Goal: Communication & Community: Participate in discussion

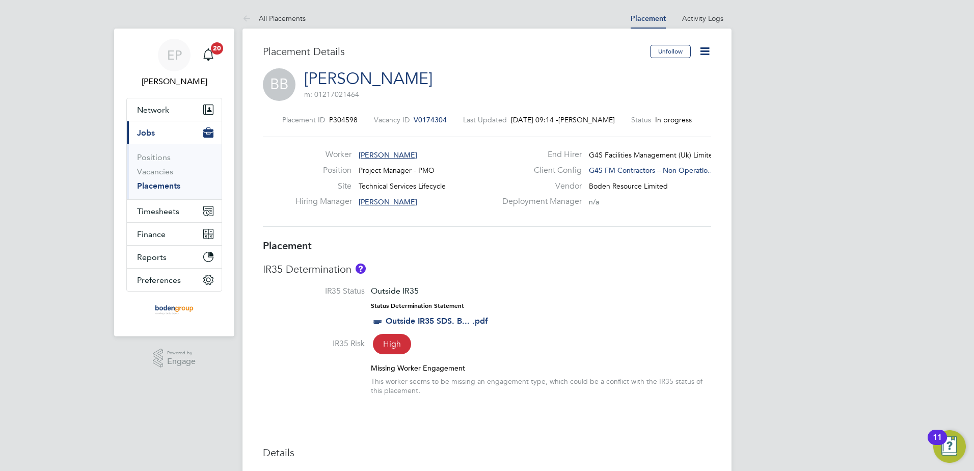
click at [355, 78] on link "[PERSON_NAME]" at bounding box center [368, 79] width 128 height 20
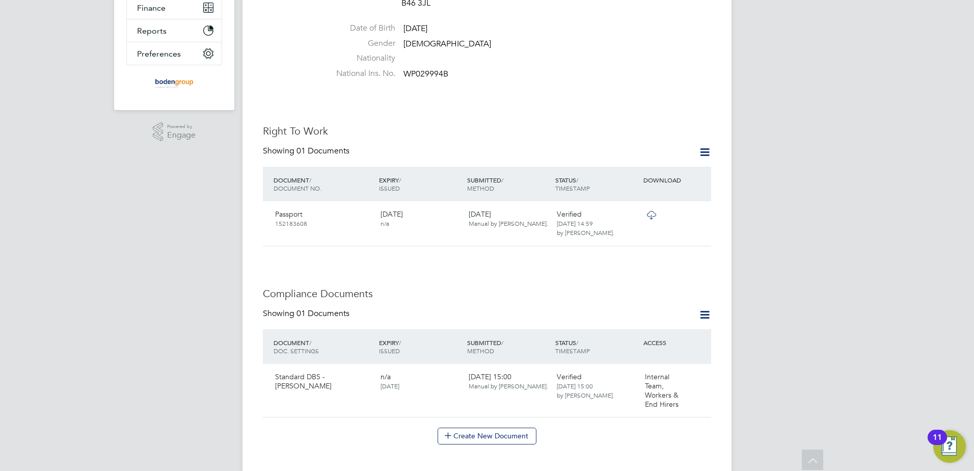
scroll to position [510, 0]
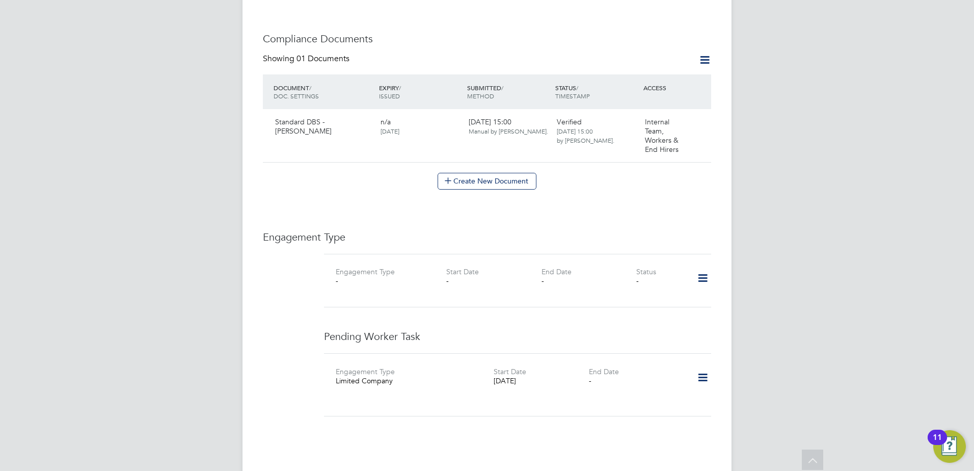
click at [702, 366] on icon at bounding box center [703, 377] width 18 height 23
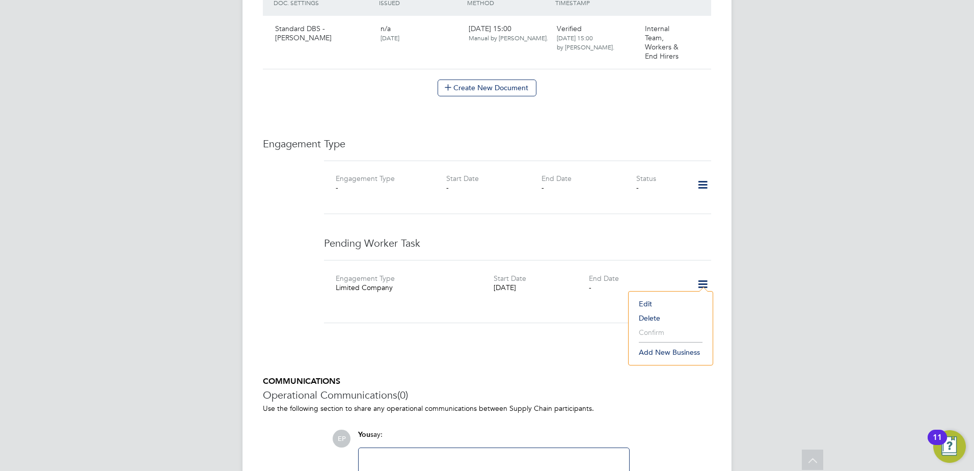
scroll to position [612, 0]
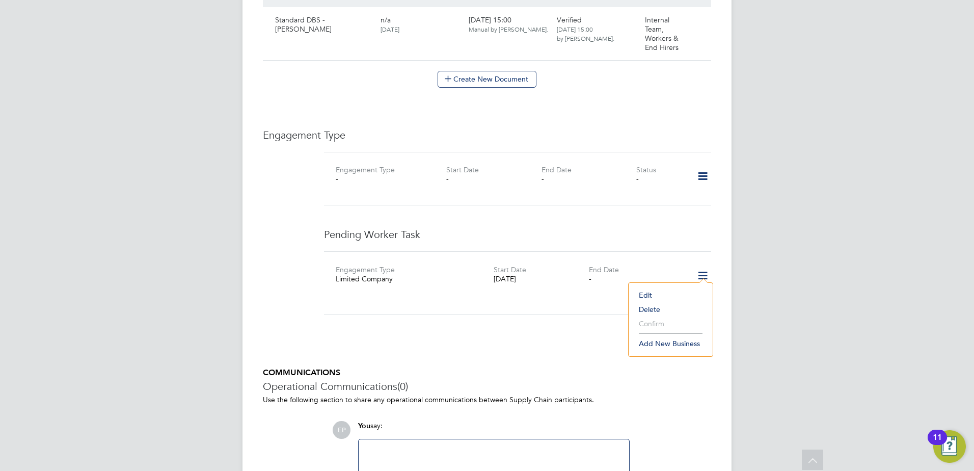
click at [708, 264] on icon at bounding box center [703, 275] width 18 height 23
click at [648, 293] on li "Edit" at bounding box center [671, 295] width 74 height 14
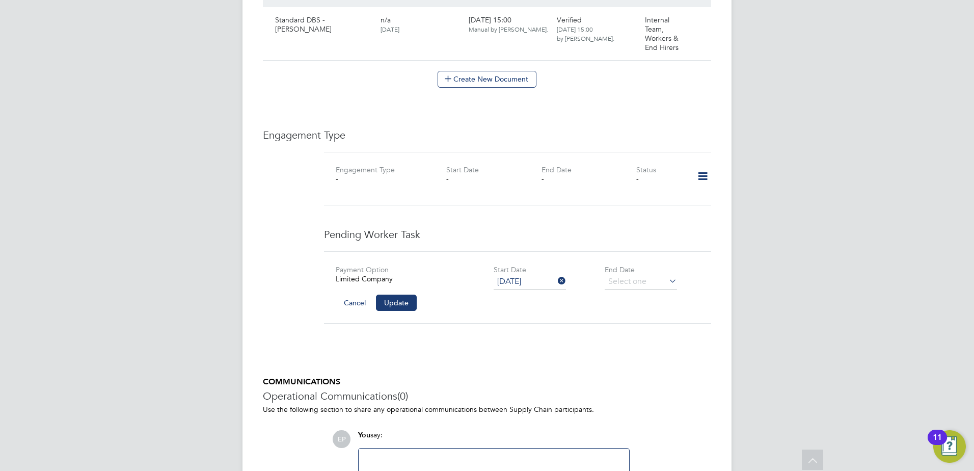
click at [704, 173] on icon at bounding box center [703, 176] width 18 height 23
drag, startPoint x: 663, startPoint y: 322, endPoint x: 555, endPoint y: 286, distance: 114.3
click at [663, 322] on div "Pending Worker Task Payment Option Limited Company Start Date 22 Sep 2025 End D…" at bounding box center [517, 282] width 387 height 108
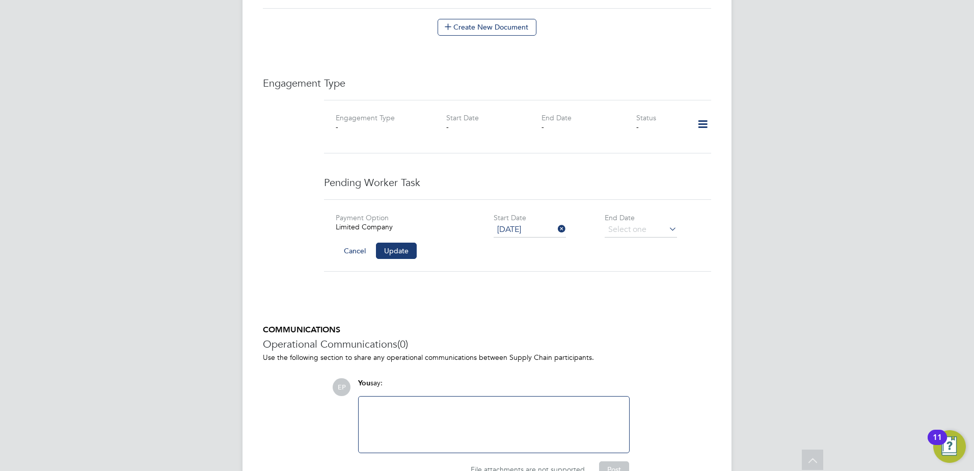
scroll to position [712, 0]
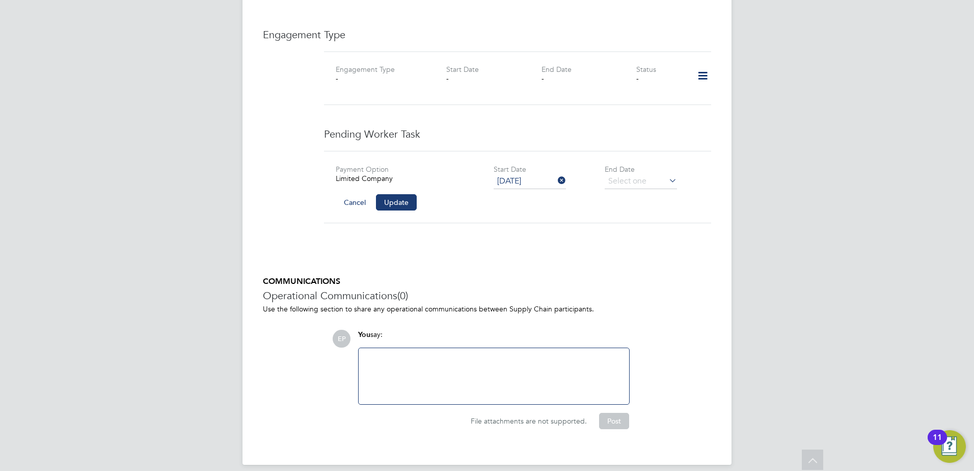
click at [390, 201] on div "Payment Option Limited Company Start Date 22 Sep 2025 End Date Cancel Update" at bounding box center [517, 187] width 387 height 72
click at [401, 195] on button "Update" at bounding box center [396, 202] width 41 height 16
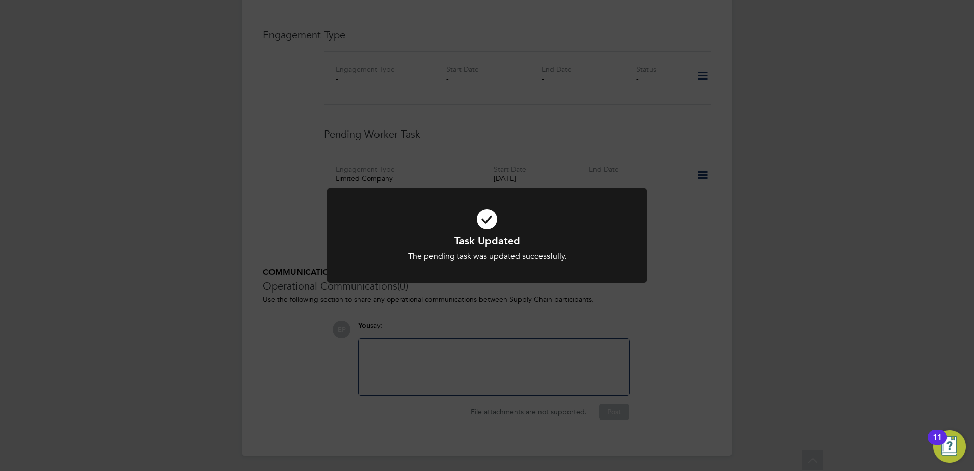
scroll to position [703, 0]
click at [438, 243] on h1 "Task Updated" at bounding box center [487, 240] width 265 height 13
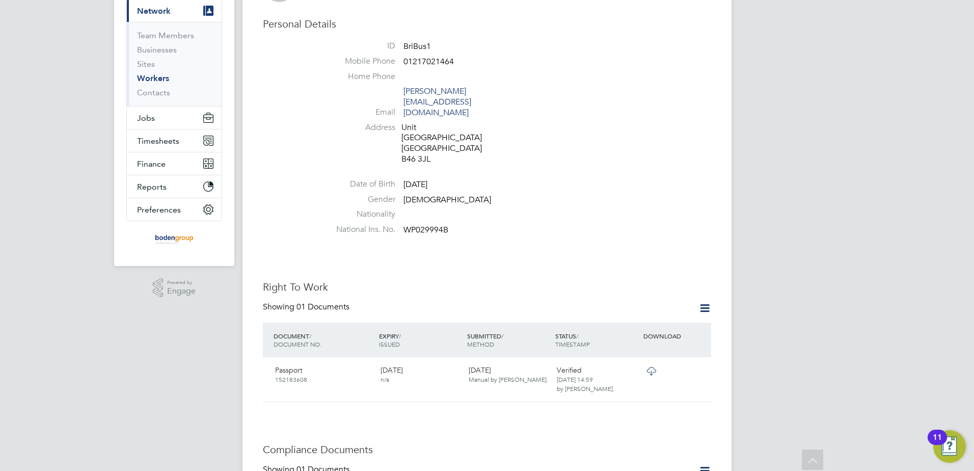
scroll to position [40, 0]
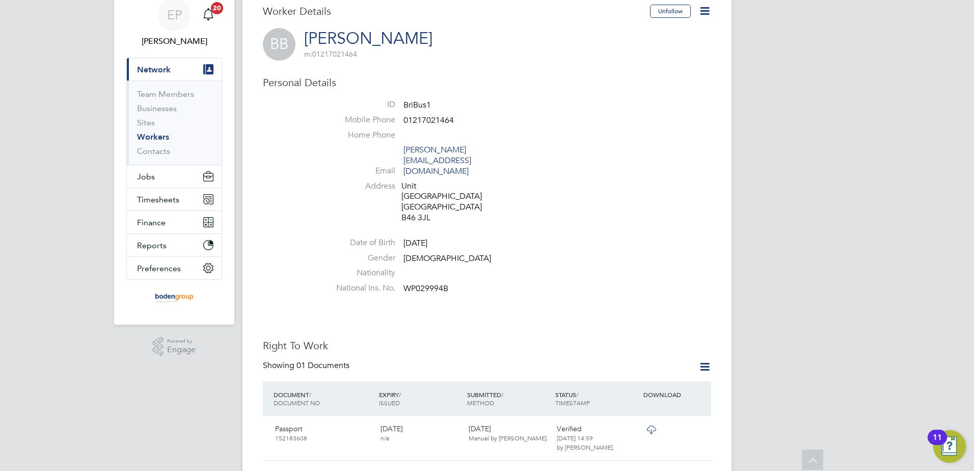
click at [152, 135] on link "Workers" at bounding box center [153, 137] width 32 height 10
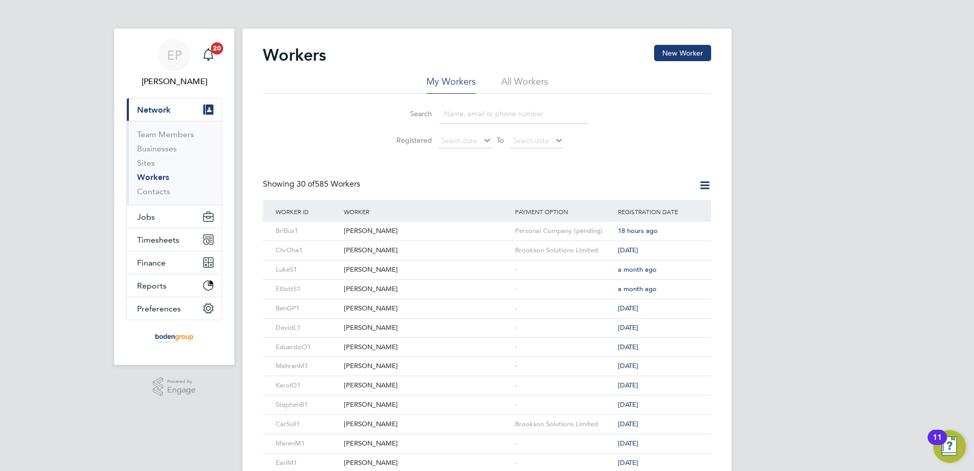
click at [460, 110] on input at bounding box center [513, 114] width 149 height 20
click at [374, 234] on div "[PERSON_NAME]" at bounding box center [426, 231] width 171 height 19
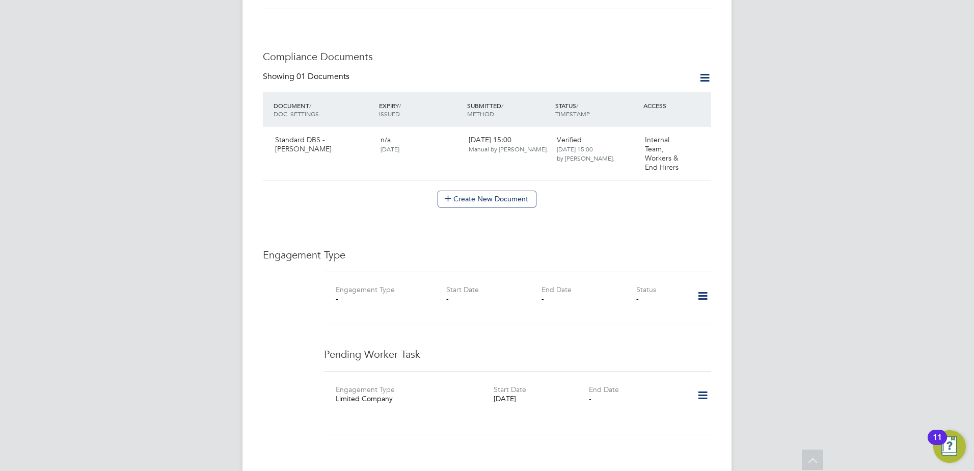
scroll to position [510, 0]
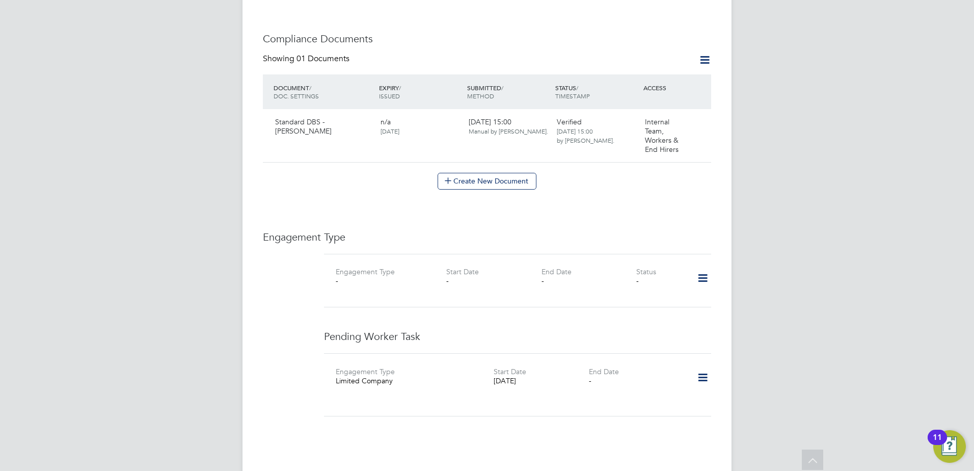
click at [699, 366] on icon at bounding box center [703, 377] width 18 height 23
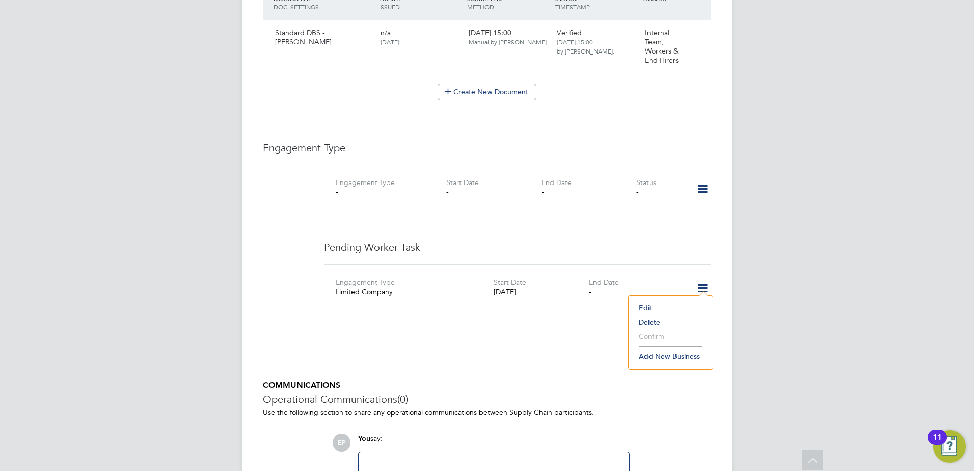
scroll to position [703, 0]
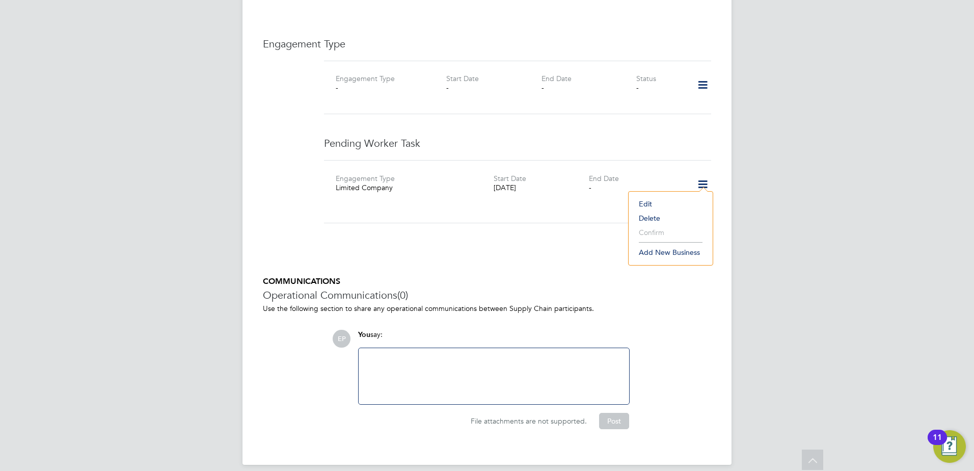
click at [643, 201] on li "Edit" at bounding box center [671, 204] width 74 height 14
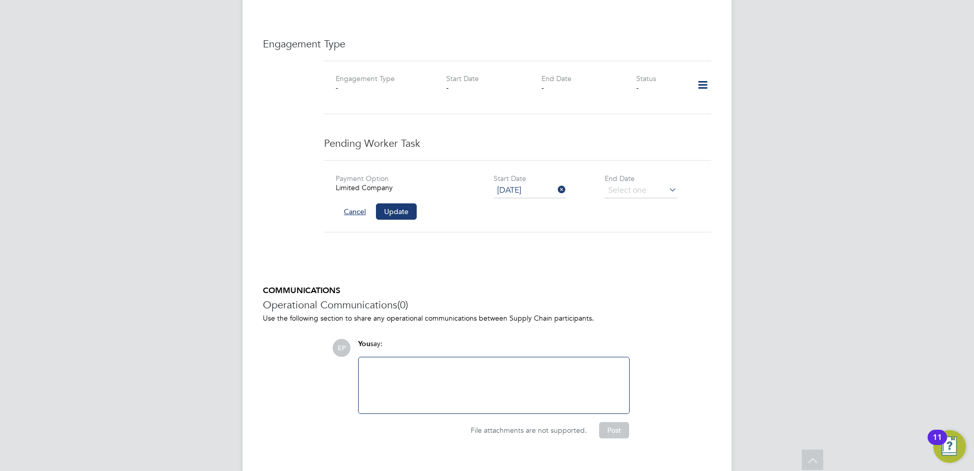
click at [346, 203] on button "Cancel" at bounding box center [355, 211] width 38 height 16
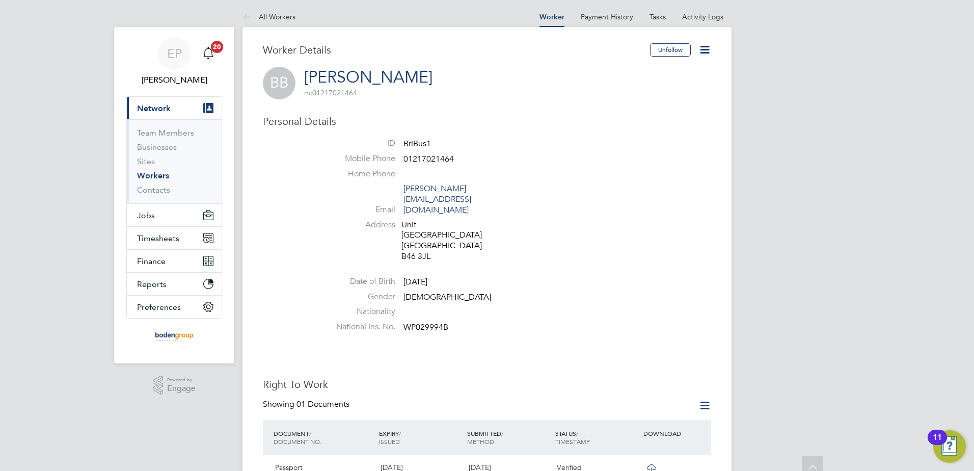
scroll to position [0, 0]
click at [650, 17] on link "Tasks" at bounding box center [658, 18] width 16 height 9
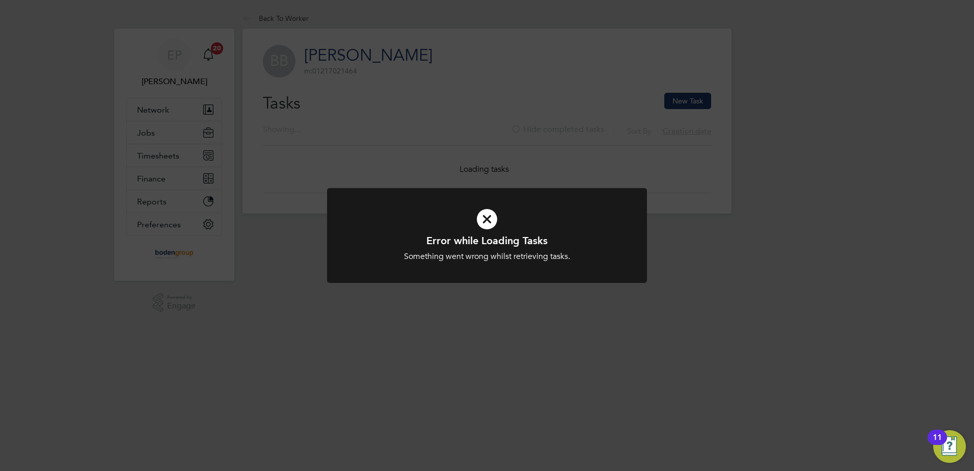
click at [710, 320] on div "Error while Loading Tasks Something went wrong whilst retrieving tasks. Cancel …" at bounding box center [487, 235] width 974 height 471
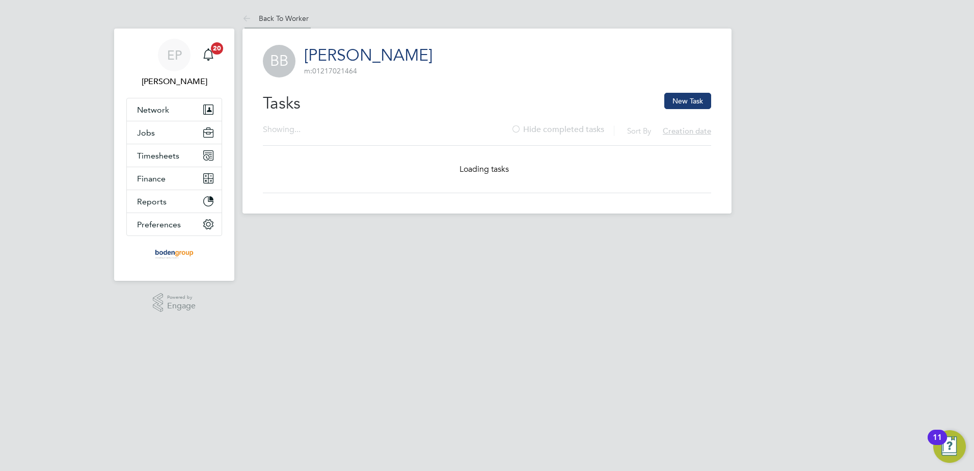
click at [264, 27] on li "Back To Worker" at bounding box center [276, 18] width 66 height 20
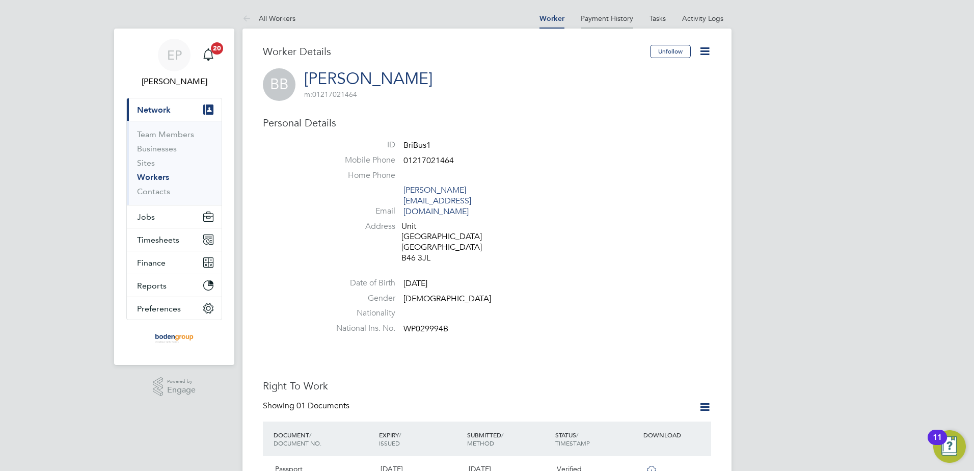
click at [620, 21] on link "Payment History" at bounding box center [607, 18] width 52 height 9
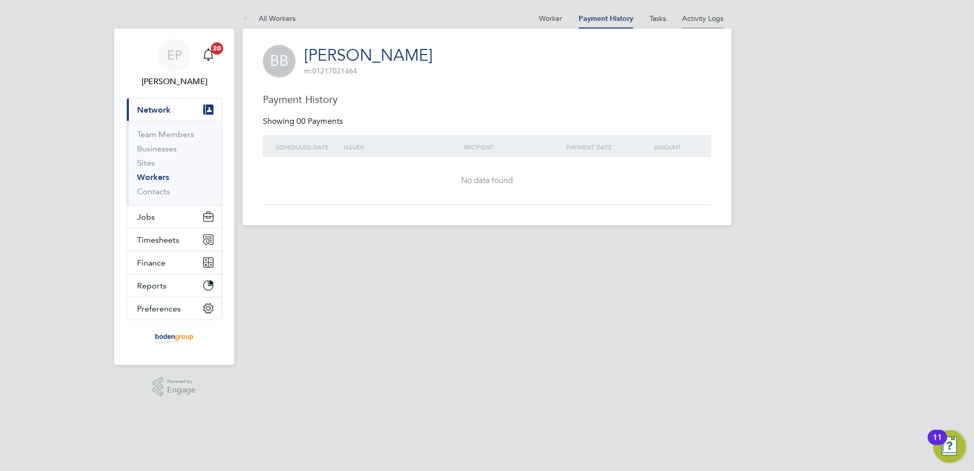
click at [694, 17] on link "Activity Logs" at bounding box center [702, 18] width 41 height 9
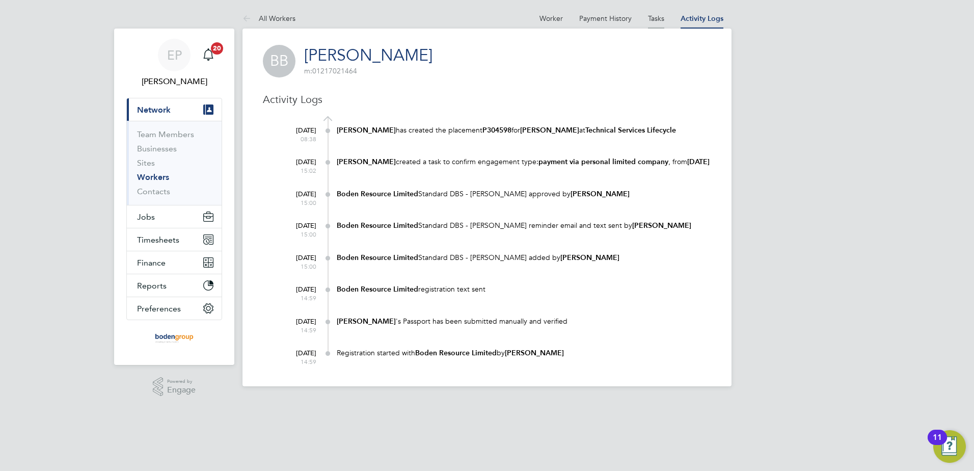
click at [651, 28] on li "Tasks" at bounding box center [656, 18] width 16 height 20
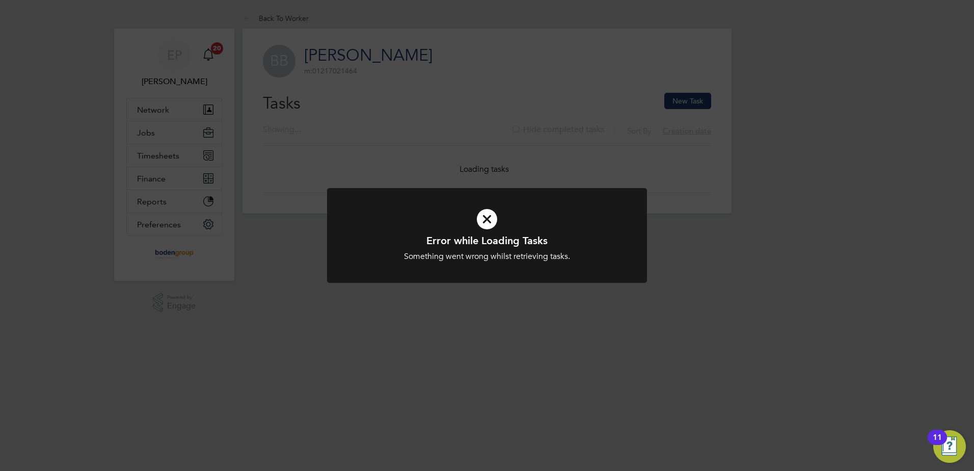
click at [349, 64] on div "Error while Loading Tasks Something went wrong whilst retrieving tasks. Cancel …" at bounding box center [487, 235] width 974 height 471
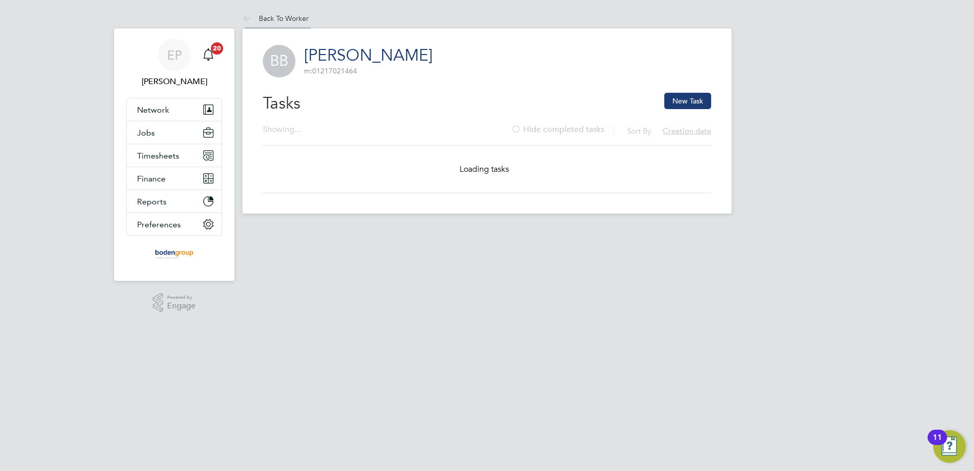
click at [269, 16] on link "Back To Worker" at bounding box center [276, 18] width 66 height 9
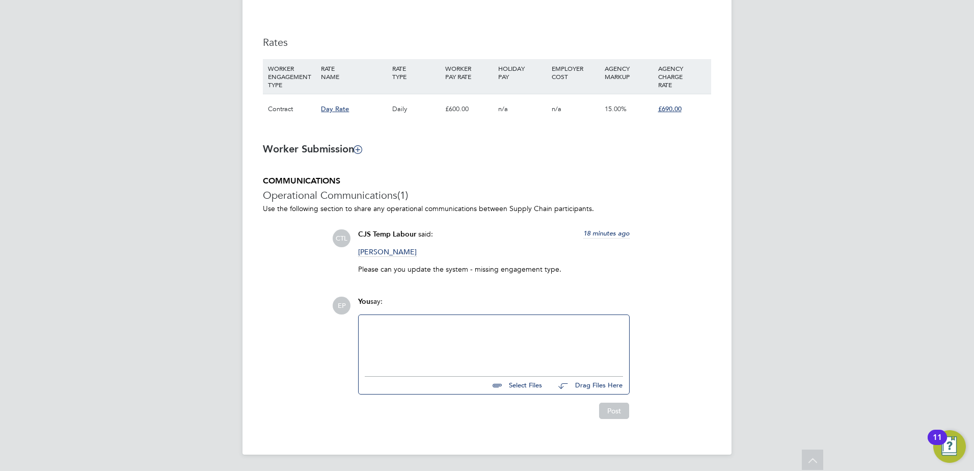
drag, startPoint x: 407, startPoint y: 332, endPoint x: 403, endPoint y: 339, distance: 8.0
click at [405, 338] on div at bounding box center [494, 343] width 258 height 44
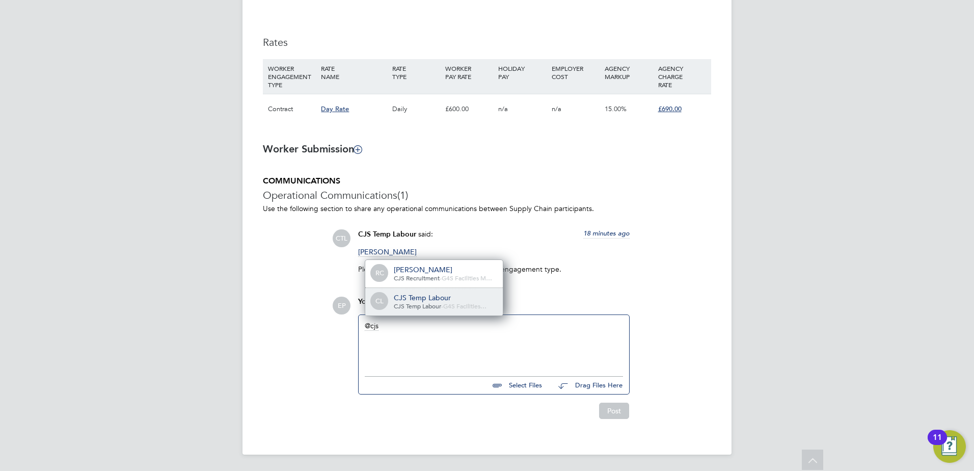
click at [435, 304] on span "CJS Temp Labour" at bounding box center [417, 306] width 47 height 8
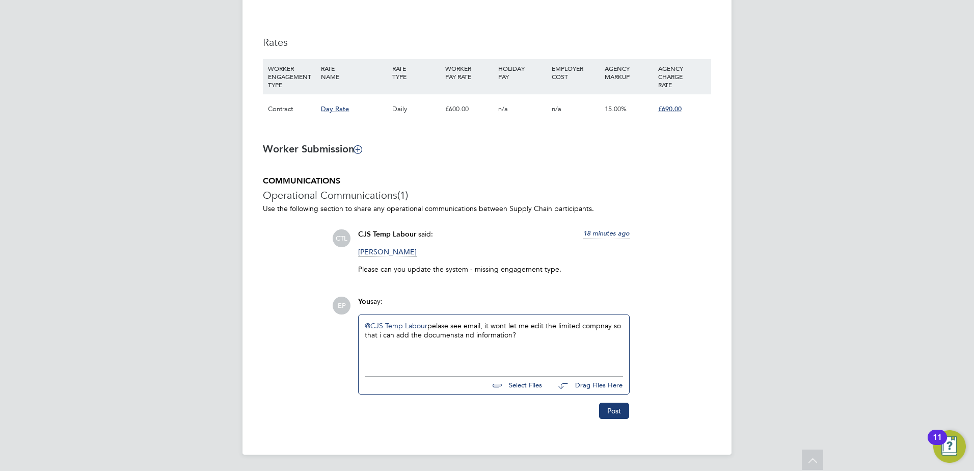
click at [438, 329] on div "@CJS Temp Labour ​ pelase see email, it wont let me edit the limited compnay so…" at bounding box center [494, 343] width 258 height 44
click at [443, 323] on div "@CJS Temp Labour ​ pelase see email, it wont let me edit the limited compnay so…" at bounding box center [494, 343] width 258 height 44
click at [597, 327] on div "@CJS Temp Labour ​ please see email, it wont let me edit the limited compnay so…" at bounding box center [494, 343] width 258 height 44
click at [605, 326] on div "@CJS Temp Labour ​ please see email, it wont let me edit the limited compnay so…" at bounding box center [494, 343] width 258 height 44
click at [459, 336] on div "@CJS Temp Labour ​ please see email, it wont let me edit the limited company so…" at bounding box center [494, 343] width 258 height 44
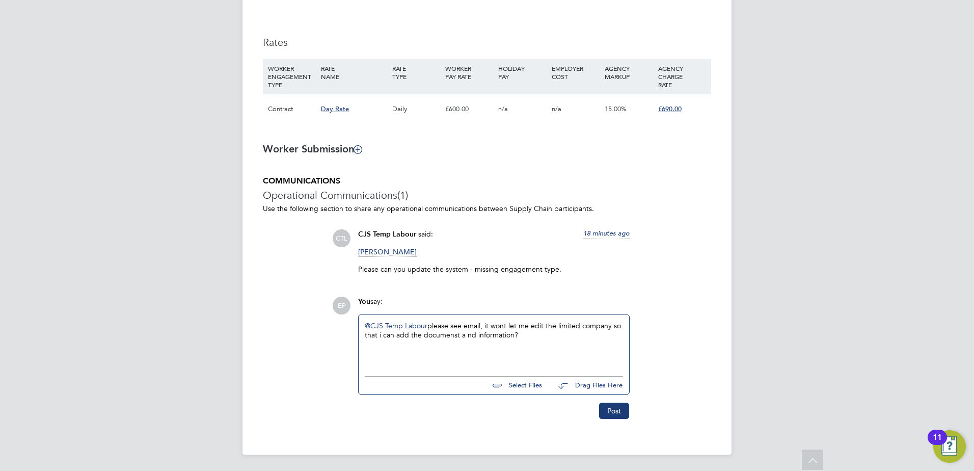
drag, startPoint x: 467, startPoint y: 335, endPoint x: 464, endPoint y: 345, distance: 9.5
click at [467, 337] on div "@CJS Temp Labour ​ please see email, it wont let me edit the limited company so…" at bounding box center [494, 343] width 258 height 44
click at [447, 335] on div "@CJS Temp Labour ​ please see email, it wont let me edit the limited company so…" at bounding box center [494, 343] width 258 height 44
click at [456, 336] on div "@CJS Temp Labour ​ please see email, it wont let me edit the limited company so…" at bounding box center [494, 343] width 258 height 44
click at [607, 408] on button "Post" at bounding box center [614, 411] width 30 height 16
